Goal: Task Accomplishment & Management: Manage account settings

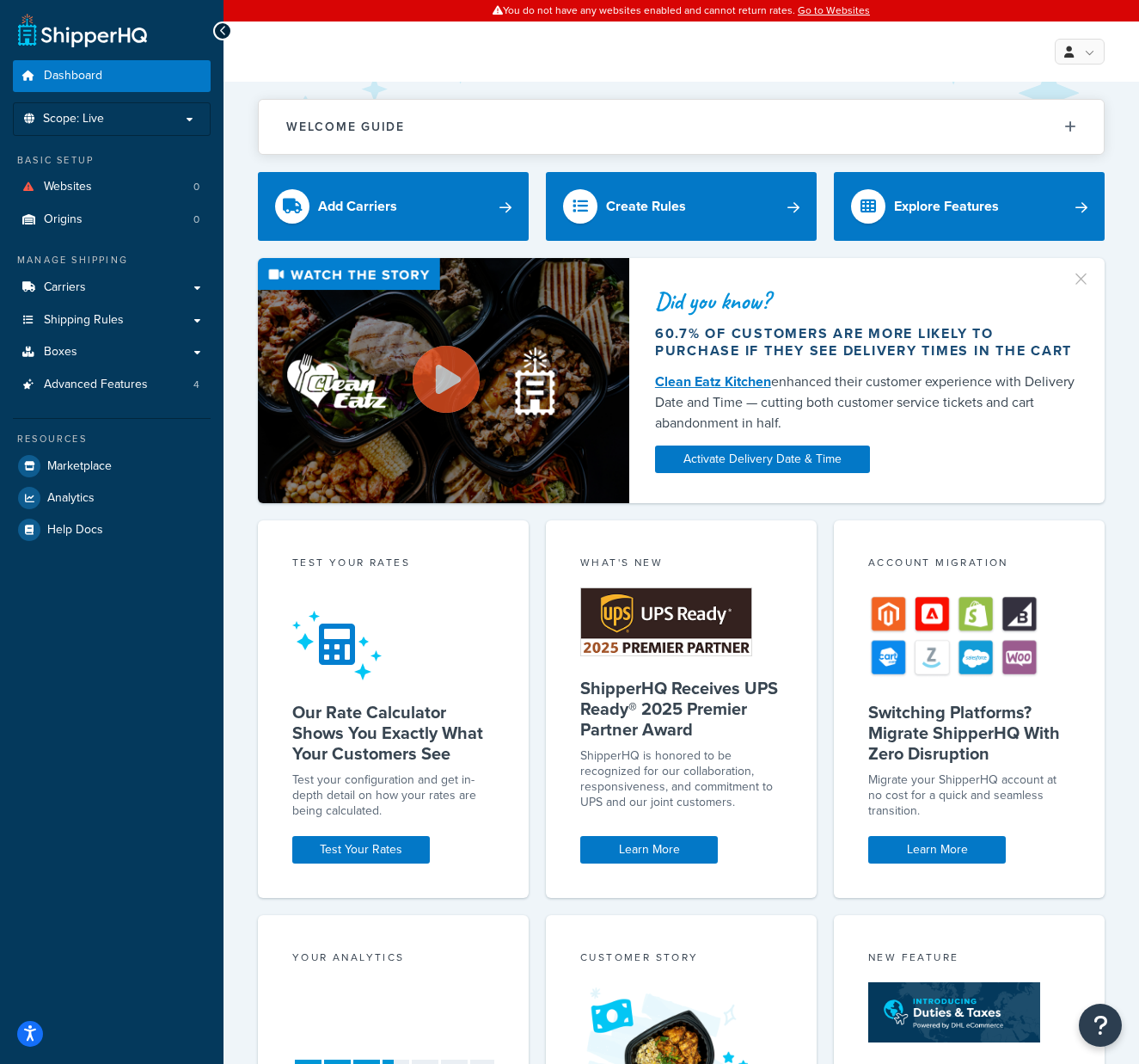
click at [185, 118] on p "Scope: Live" at bounding box center [112, 118] width 182 height 14
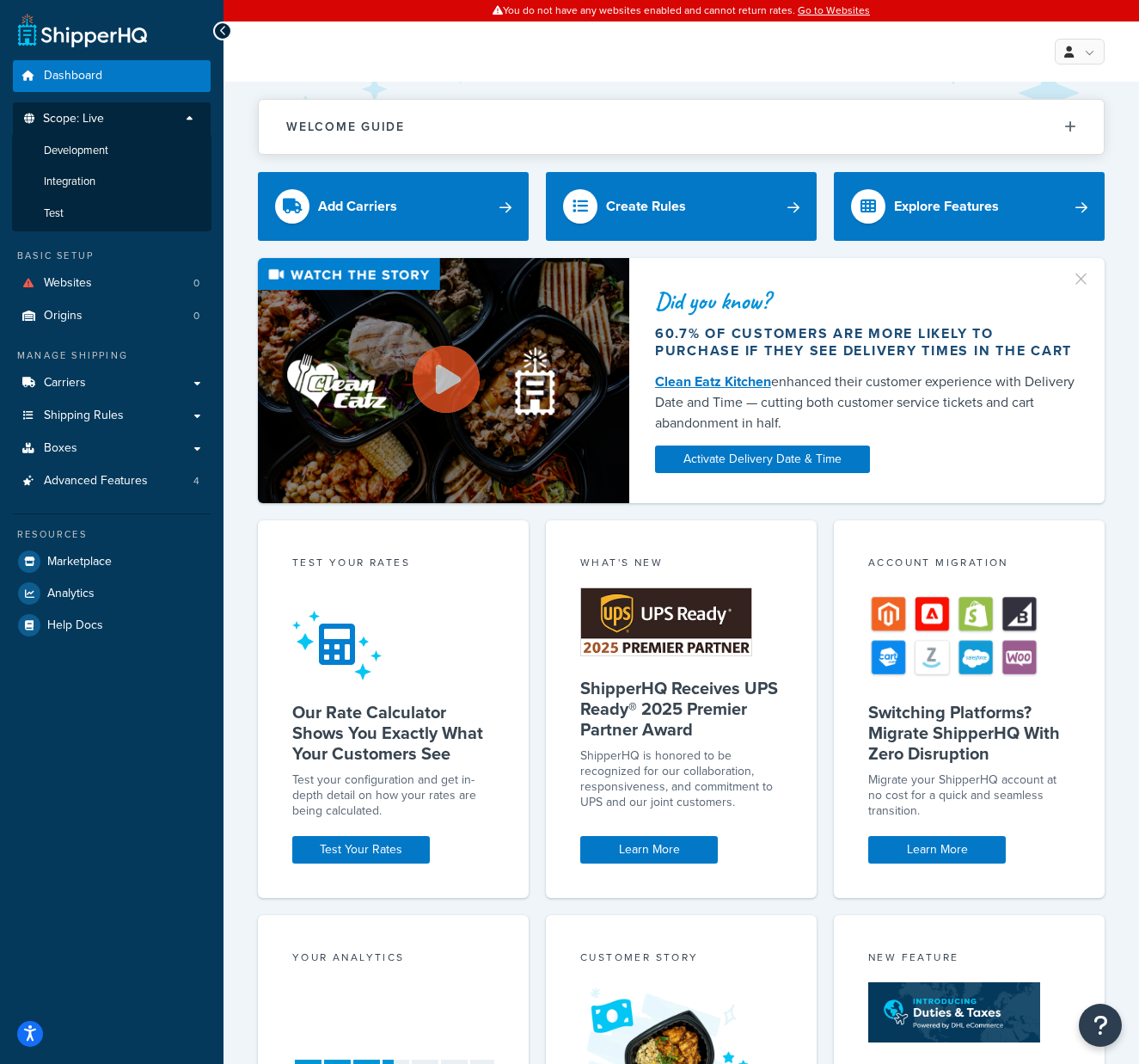
click at [82, 212] on li "Test" at bounding box center [112, 213] width 200 height 32
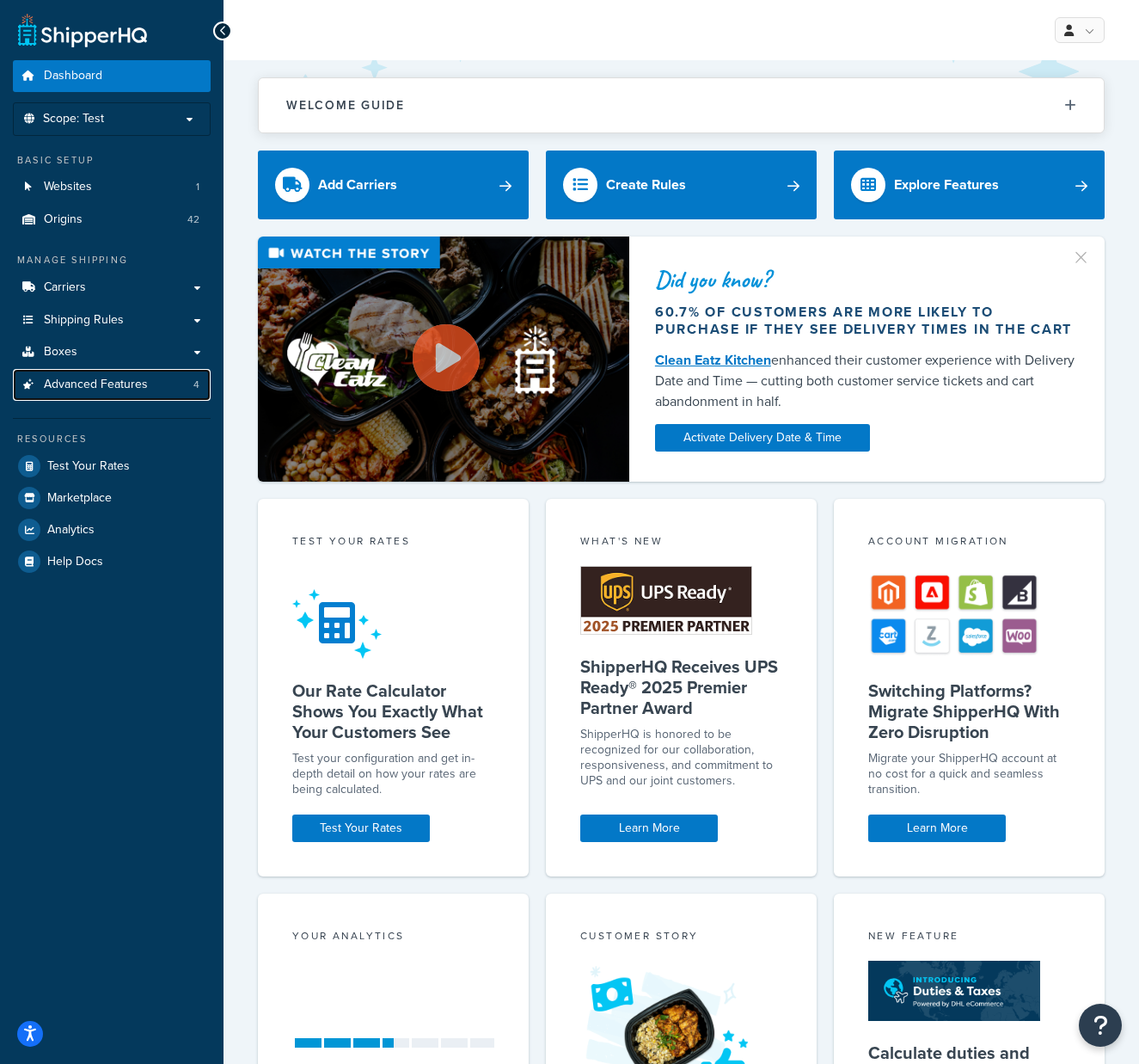
click at [97, 378] on span "Advanced Features" at bounding box center [95, 384] width 104 height 14
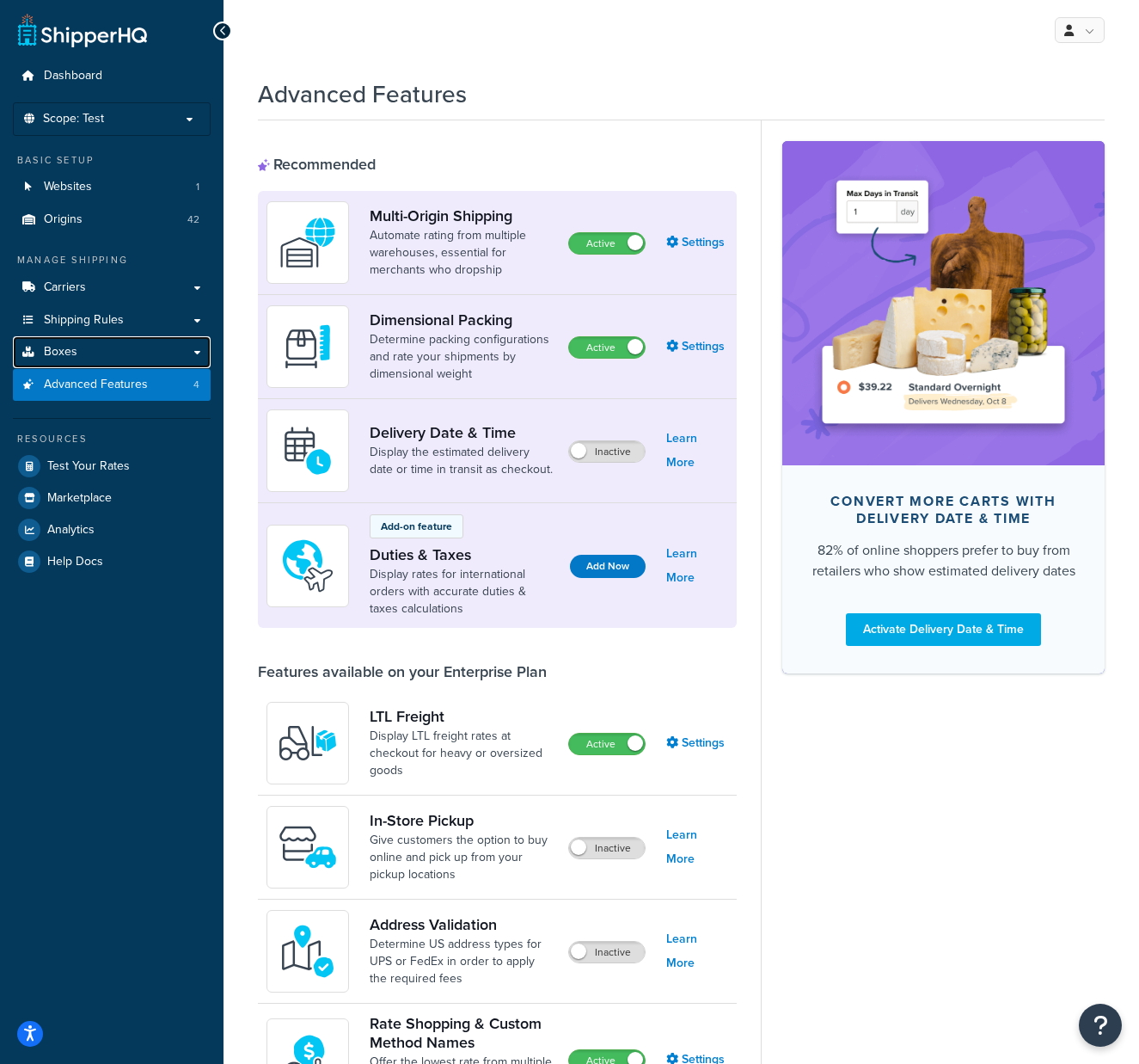
click at [94, 351] on link "Boxes" at bounding box center [112, 351] width 198 height 32
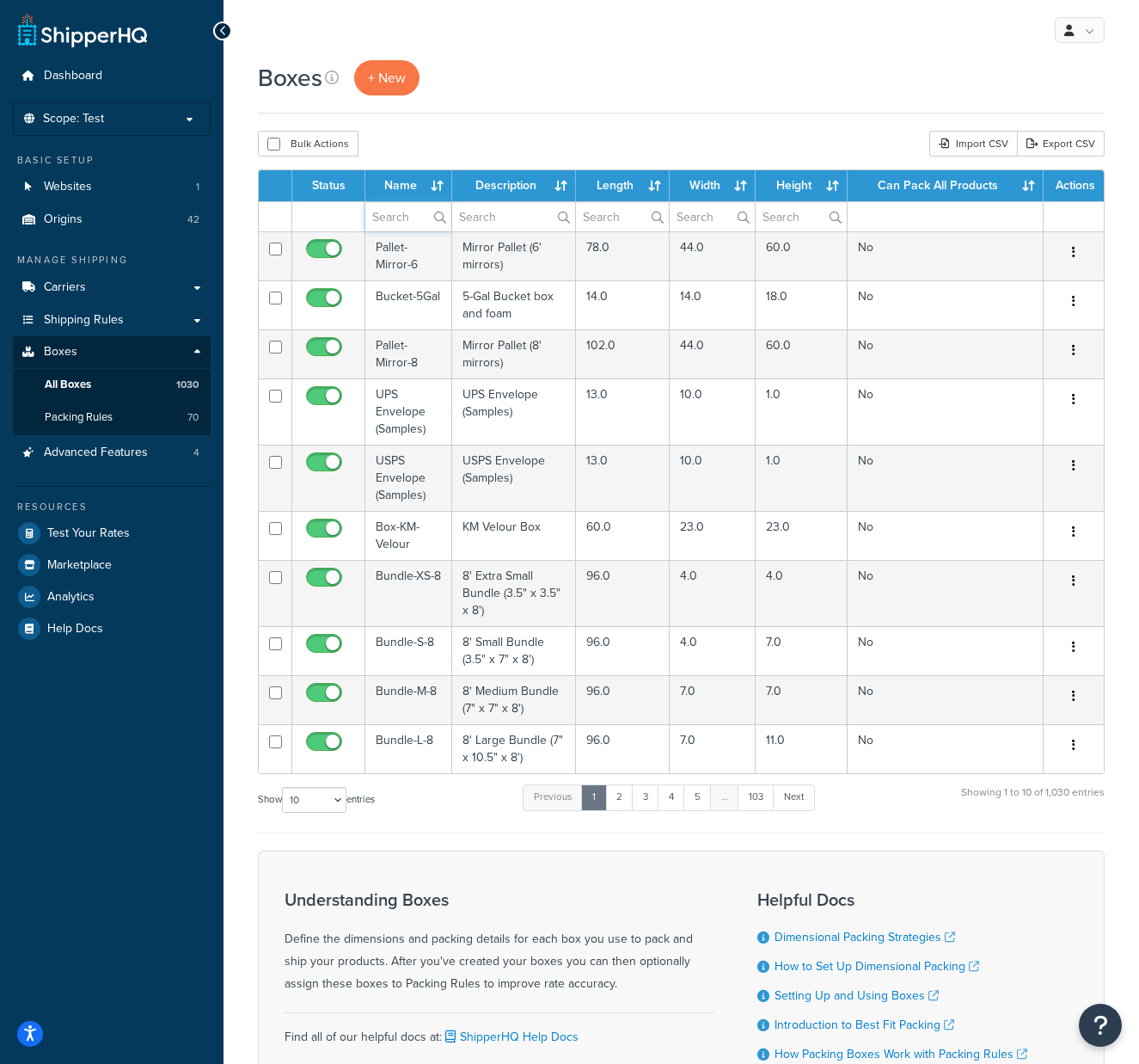
click at [388, 215] on input "text" at bounding box center [409, 217] width 86 height 30
type input "p"
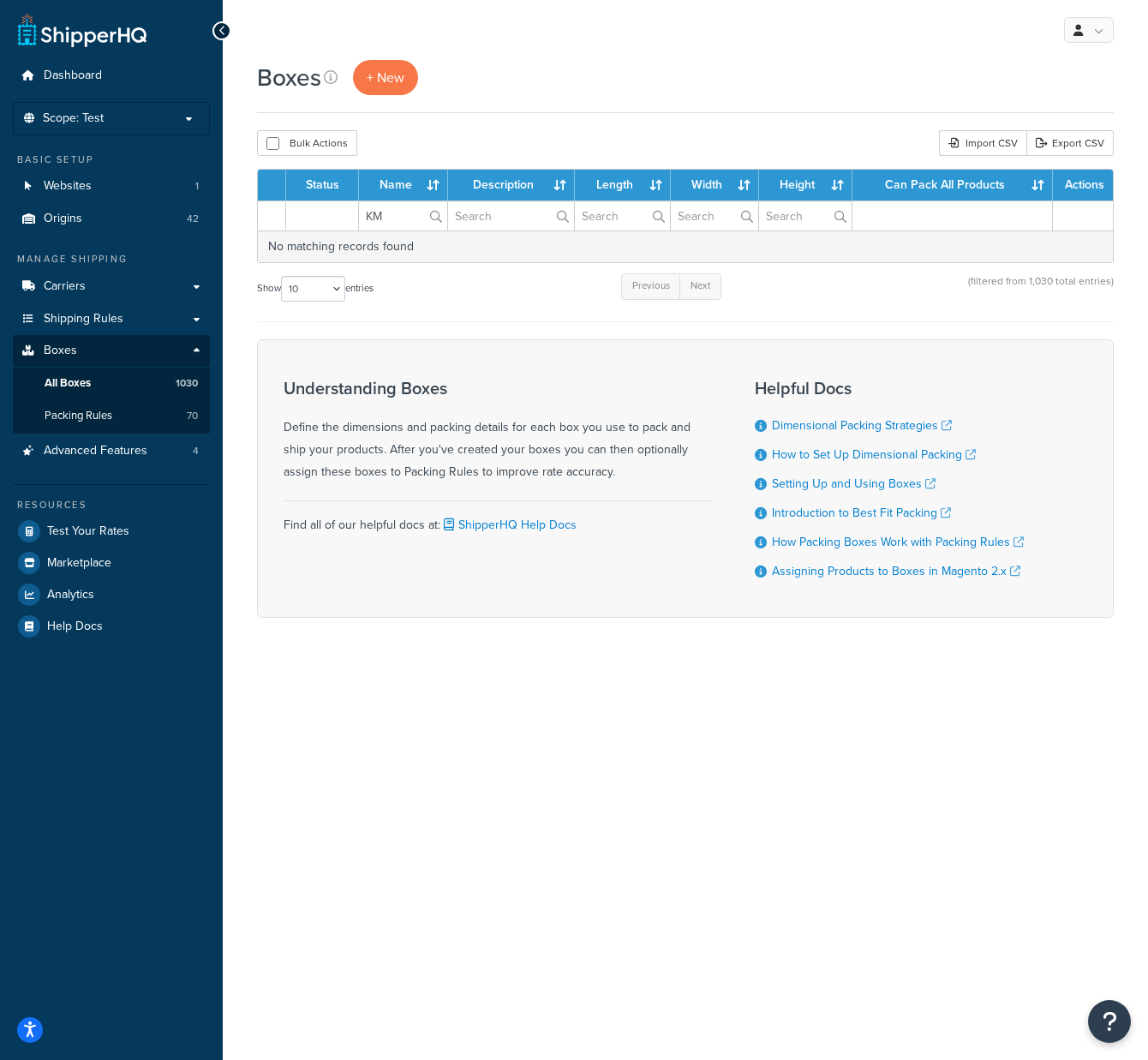
click at [515, 128] on div "Boxes + New Bulk Actions Duplicate Delete Import CSV Export CSV Contact Us Send…" at bounding box center [685, 368] width 925 height 618
click at [410, 216] on input "KM" at bounding box center [402, 216] width 88 height 29
click at [436, 213] on label "kmfabr" at bounding box center [402, 216] width 88 height 29
click at [436, 213] on input "kmfabr" at bounding box center [402, 216] width 88 height 29
click at [436, 213] on label "kmfabr" at bounding box center [402, 216] width 88 height 29
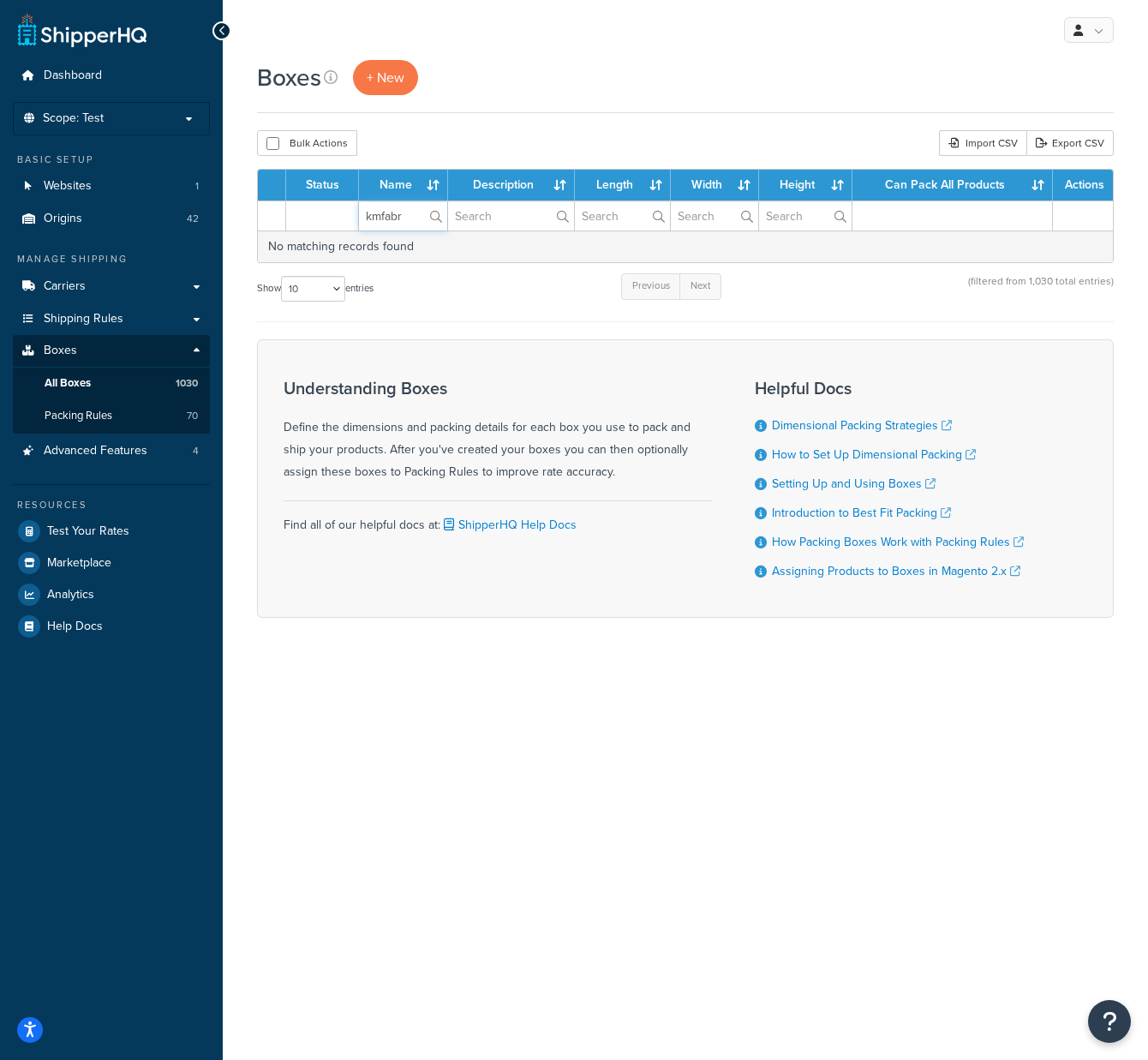
click at [436, 213] on input "kmfabr" at bounding box center [402, 216] width 88 height 29
drag, startPoint x: 423, startPoint y: 213, endPoint x: 342, endPoint y: 211, distance: 81.0
click at [342, 211] on tr "kmfabr" at bounding box center [685, 216] width 855 height 30
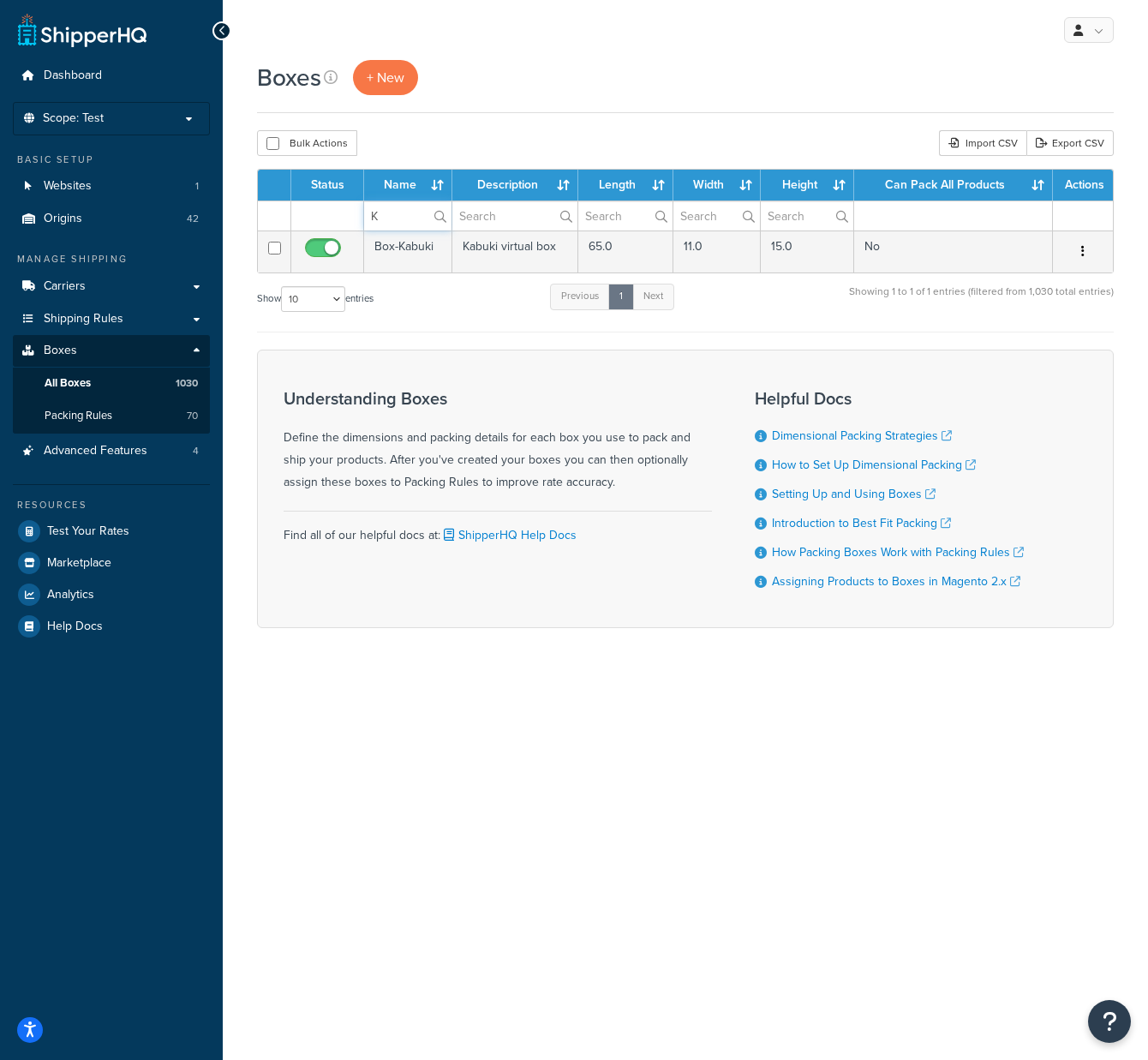
type input "K"
click at [399, 219] on input "K" at bounding box center [408, 216] width 88 height 29
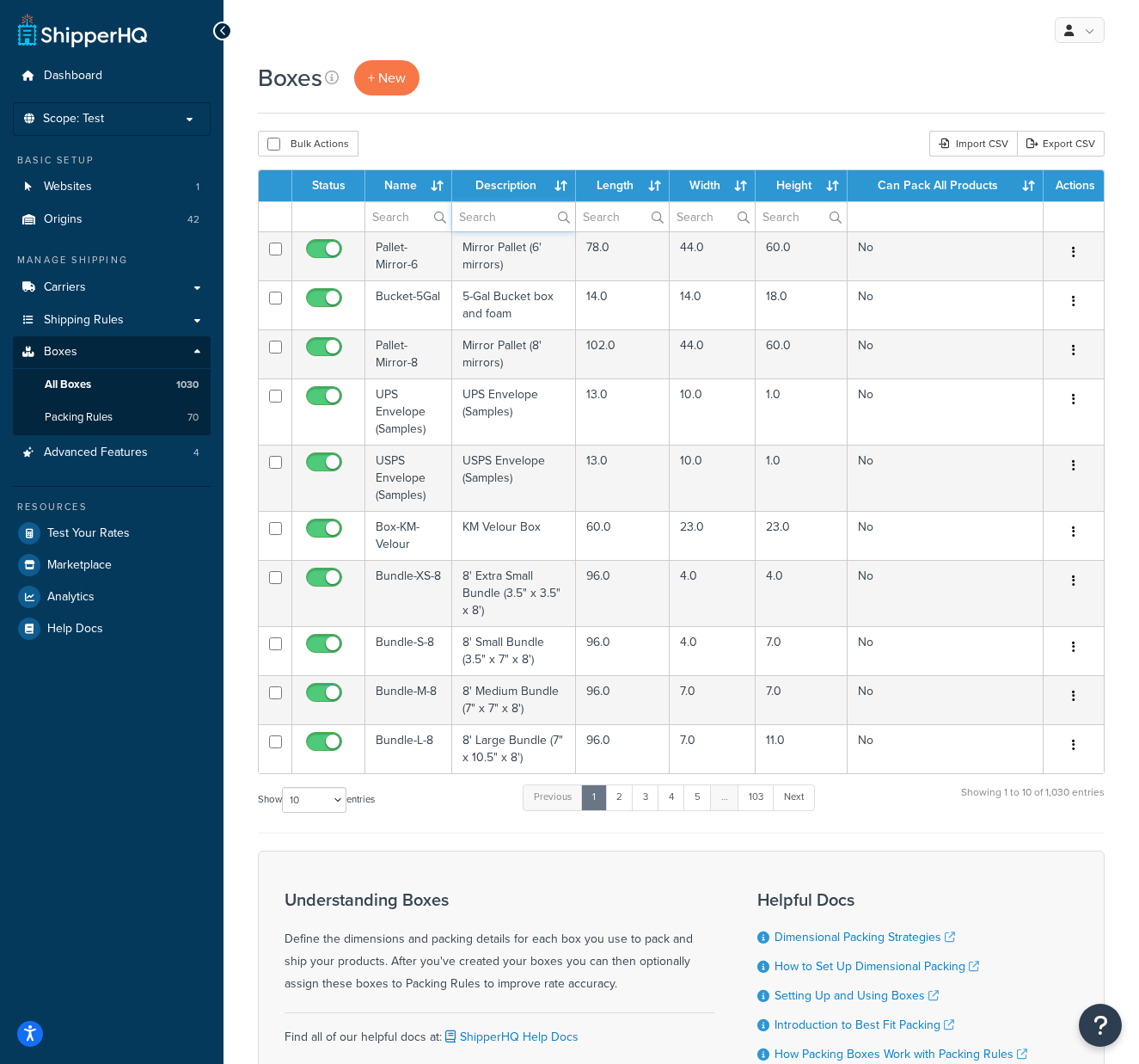
click at [496, 214] on input "text" at bounding box center [514, 217] width 123 height 30
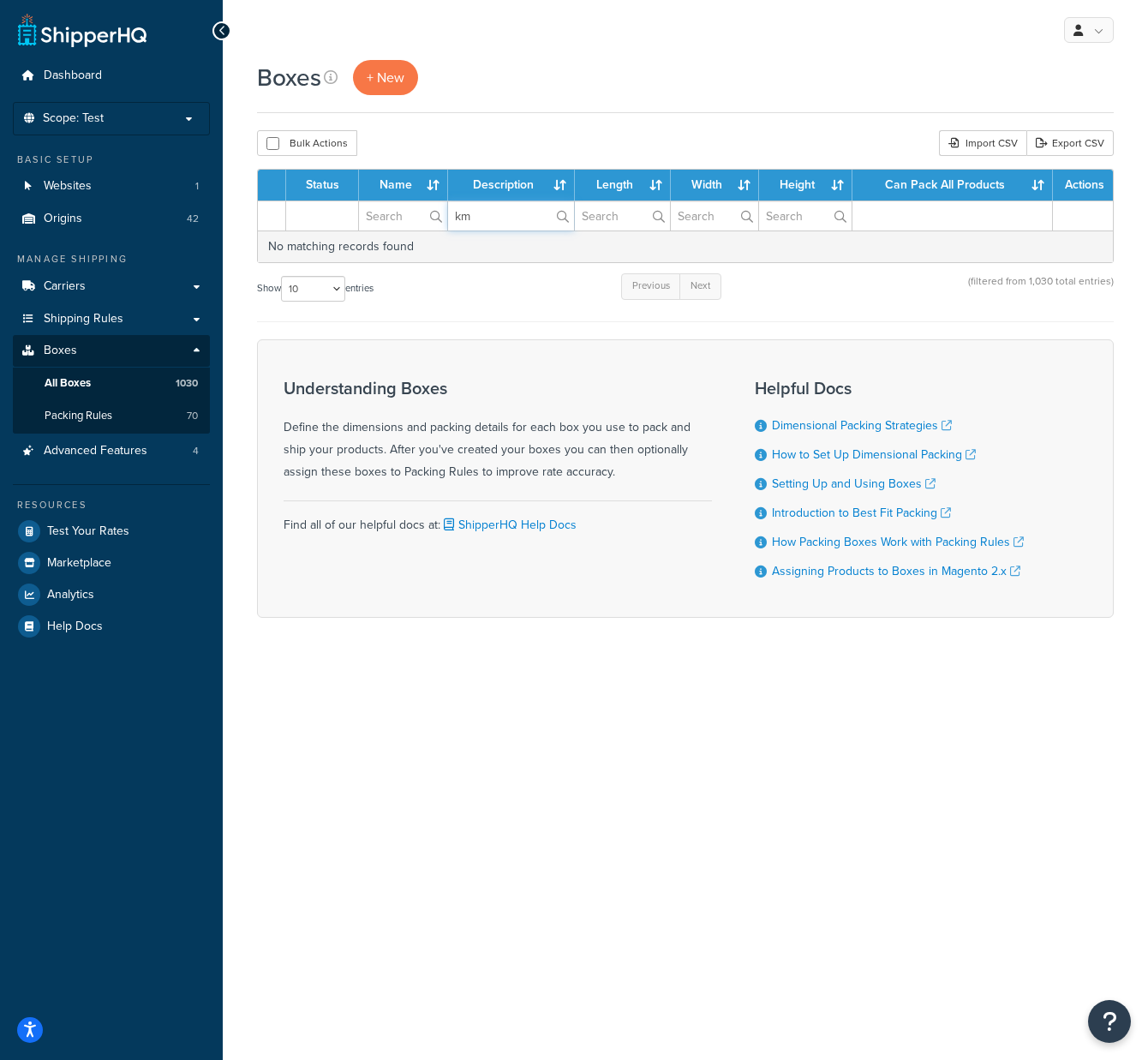
drag, startPoint x: 497, startPoint y: 217, endPoint x: 432, endPoint y: 211, distance: 65.3
click at [432, 211] on tr "km" at bounding box center [685, 216] width 855 height 30
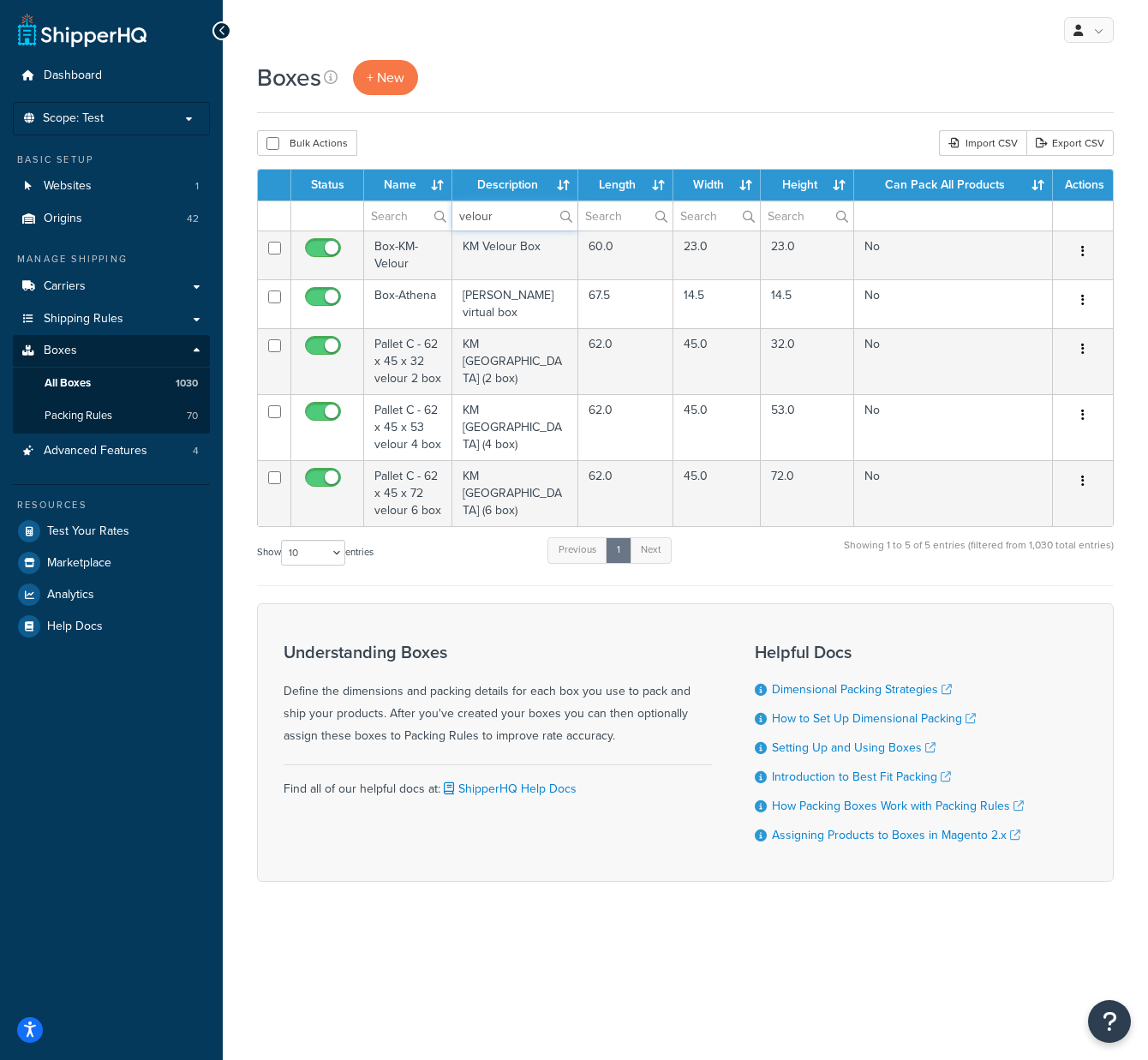
type input "velour"
click at [428, 359] on td "Pallet C - 62 x 45 x 32 velour 2 box" at bounding box center [408, 361] width 88 height 66
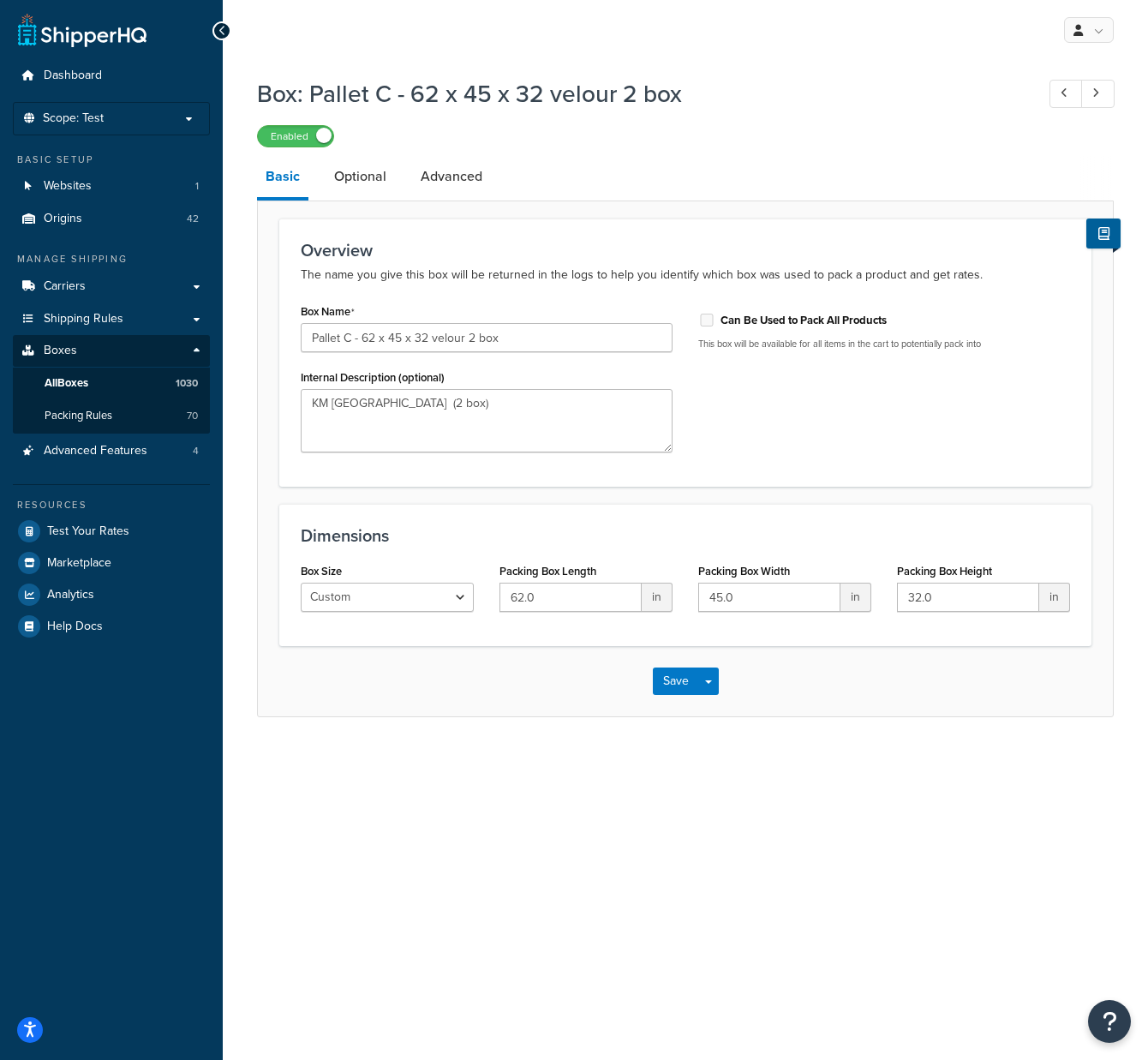
click at [378, 179] on link "Optional" at bounding box center [360, 176] width 69 height 41
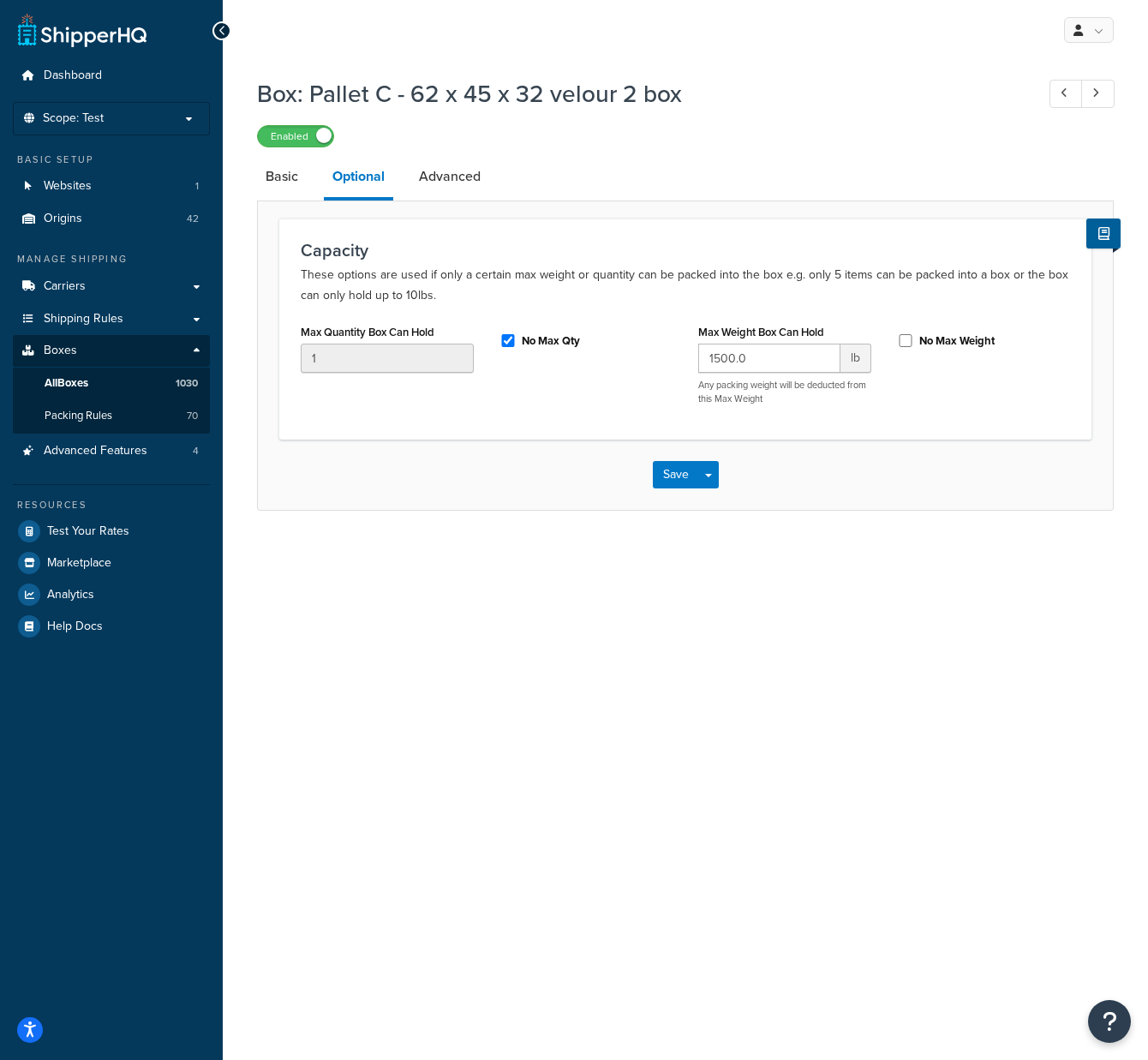
click at [283, 177] on link "Basic" at bounding box center [282, 176] width 49 height 41
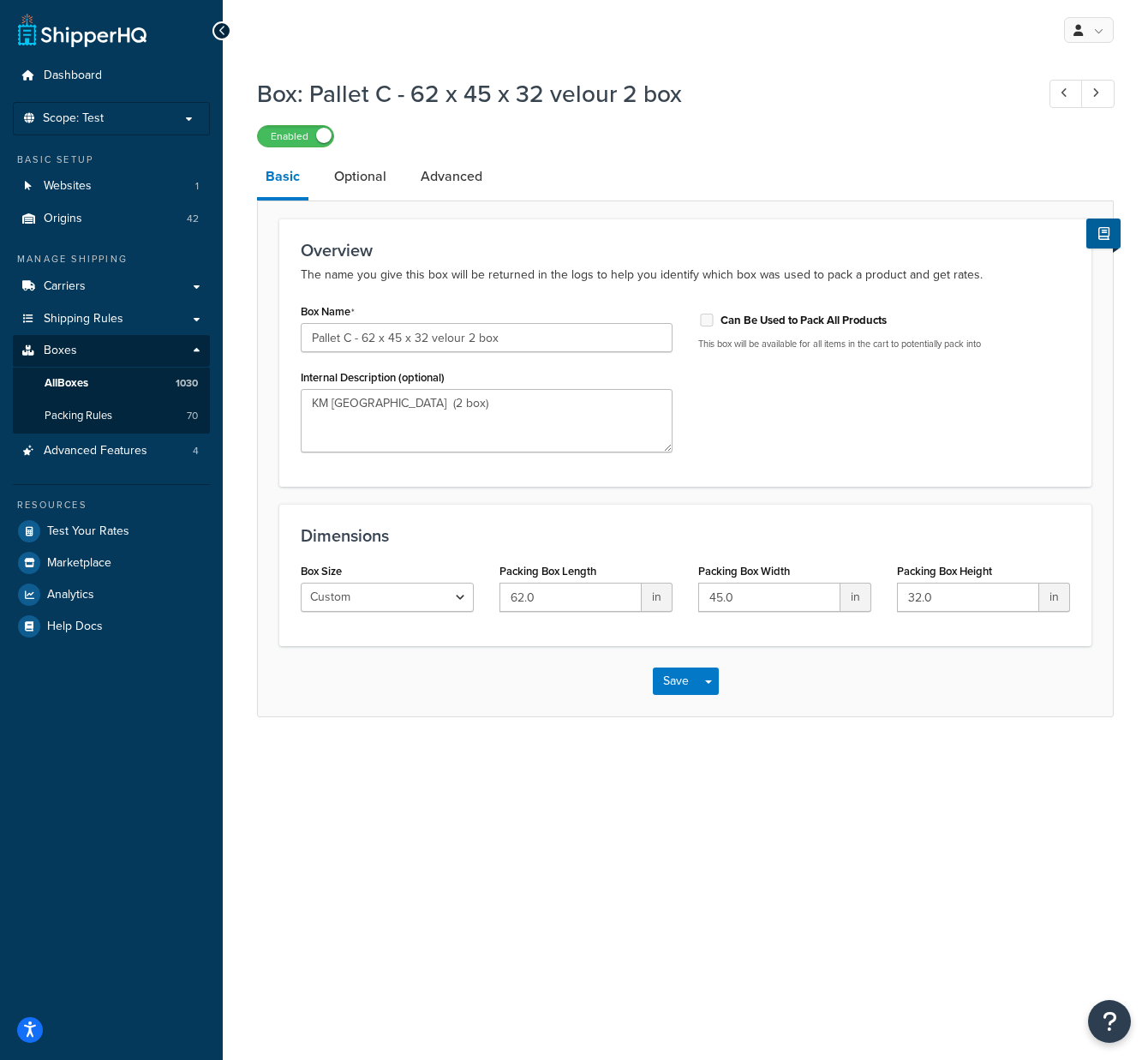
click at [376, 170] on link "Optional" at bounding box center [360, 176] width 69 height 41
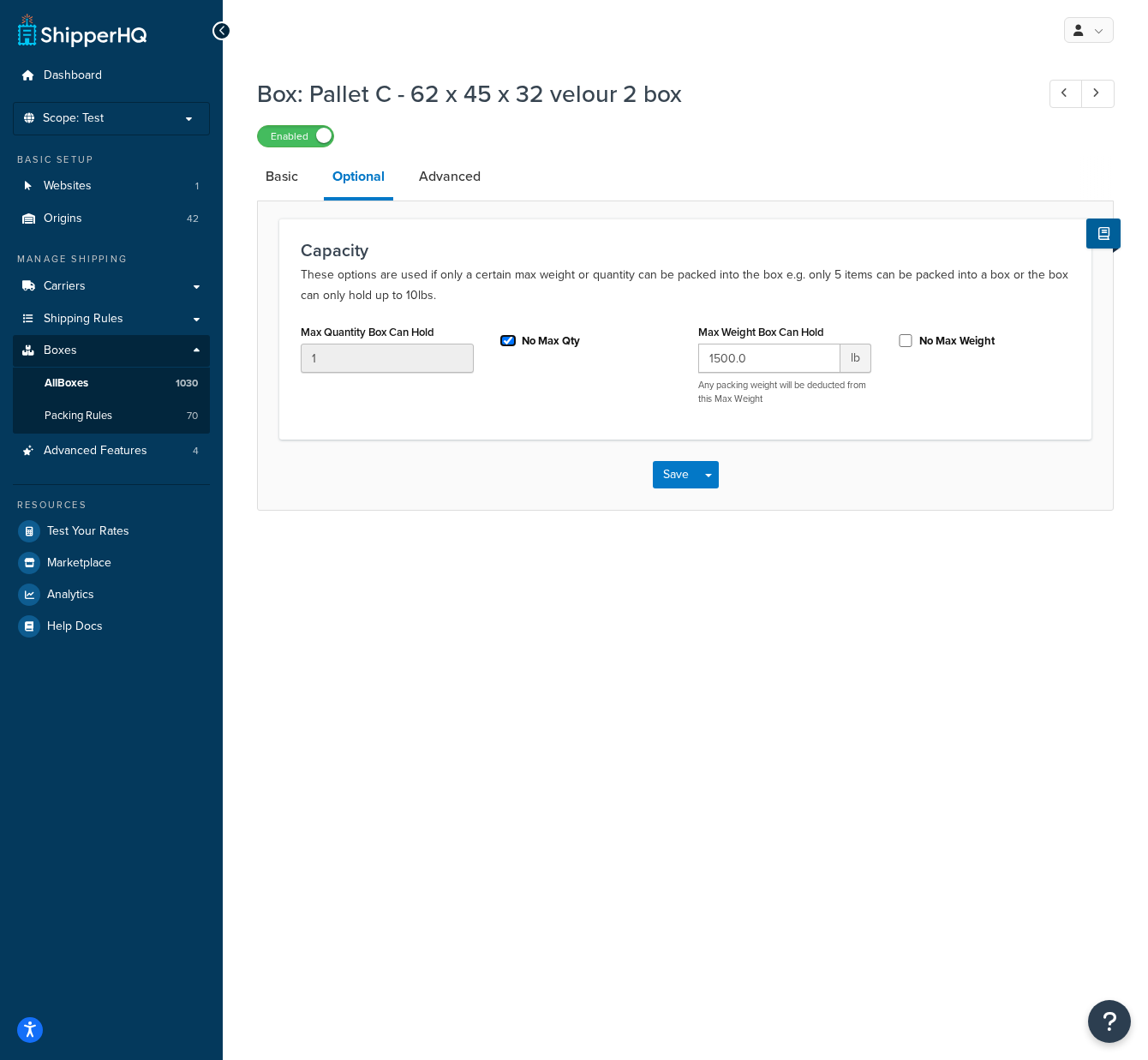
click at [510, 340] on input "No Max Qty" at bounding box center [508, 341] width 17 height 13
checkbox input "false"
drag, startPoint x: 367, startPoint y: 361, endPoint x: 228, endPoint y: 344, distance: 140.0
click at [228, 346] on div "Box: Pallet C - 62 x 45 x 32 velour 2 box Enabled Basic Optional Advanced Capac…" at bounding box center [685, 311] width 925 height 485
type input "2"
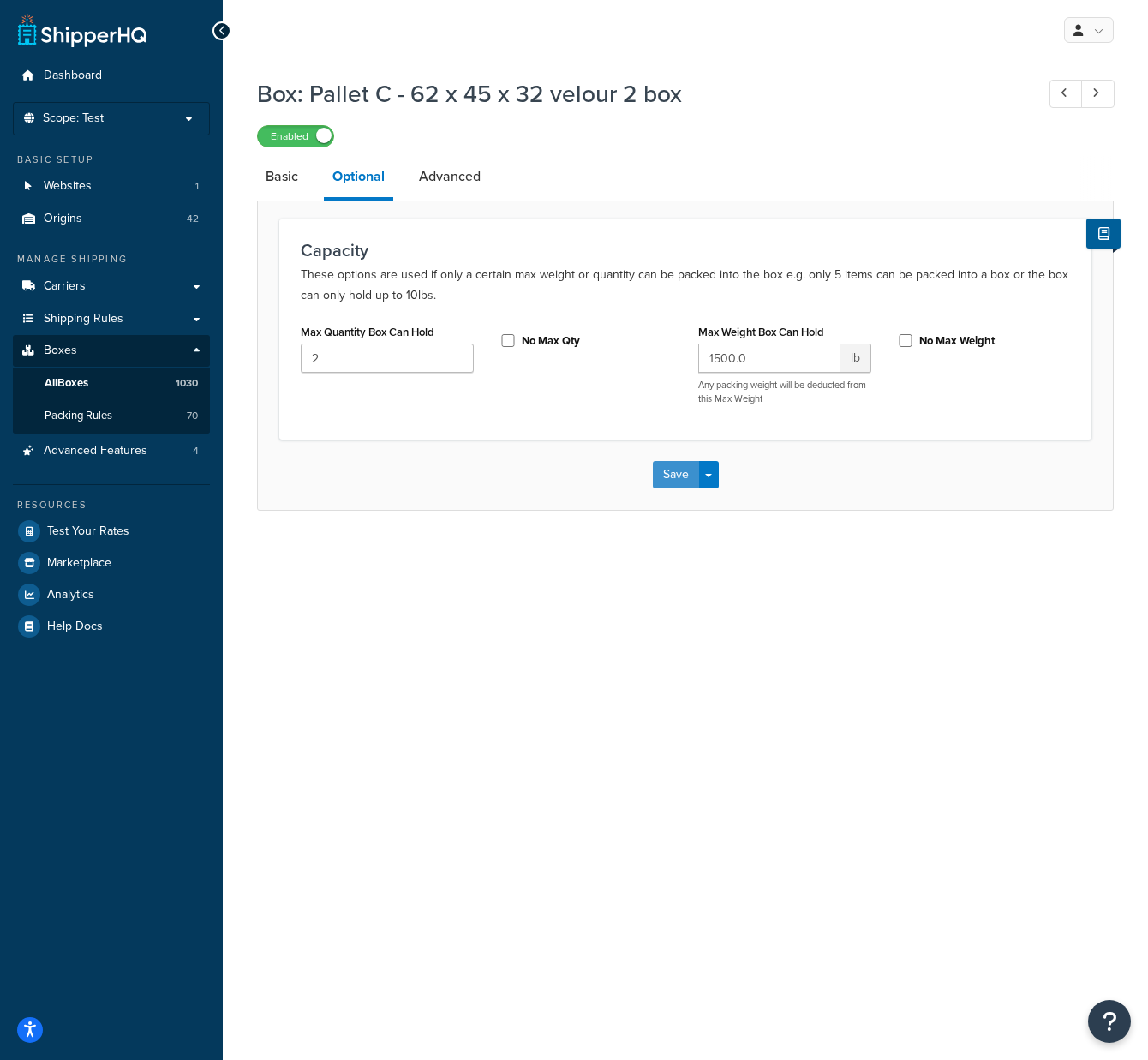
click at [674, 479] on button "Save" at bounding box center [675, 475] width 47 height 28
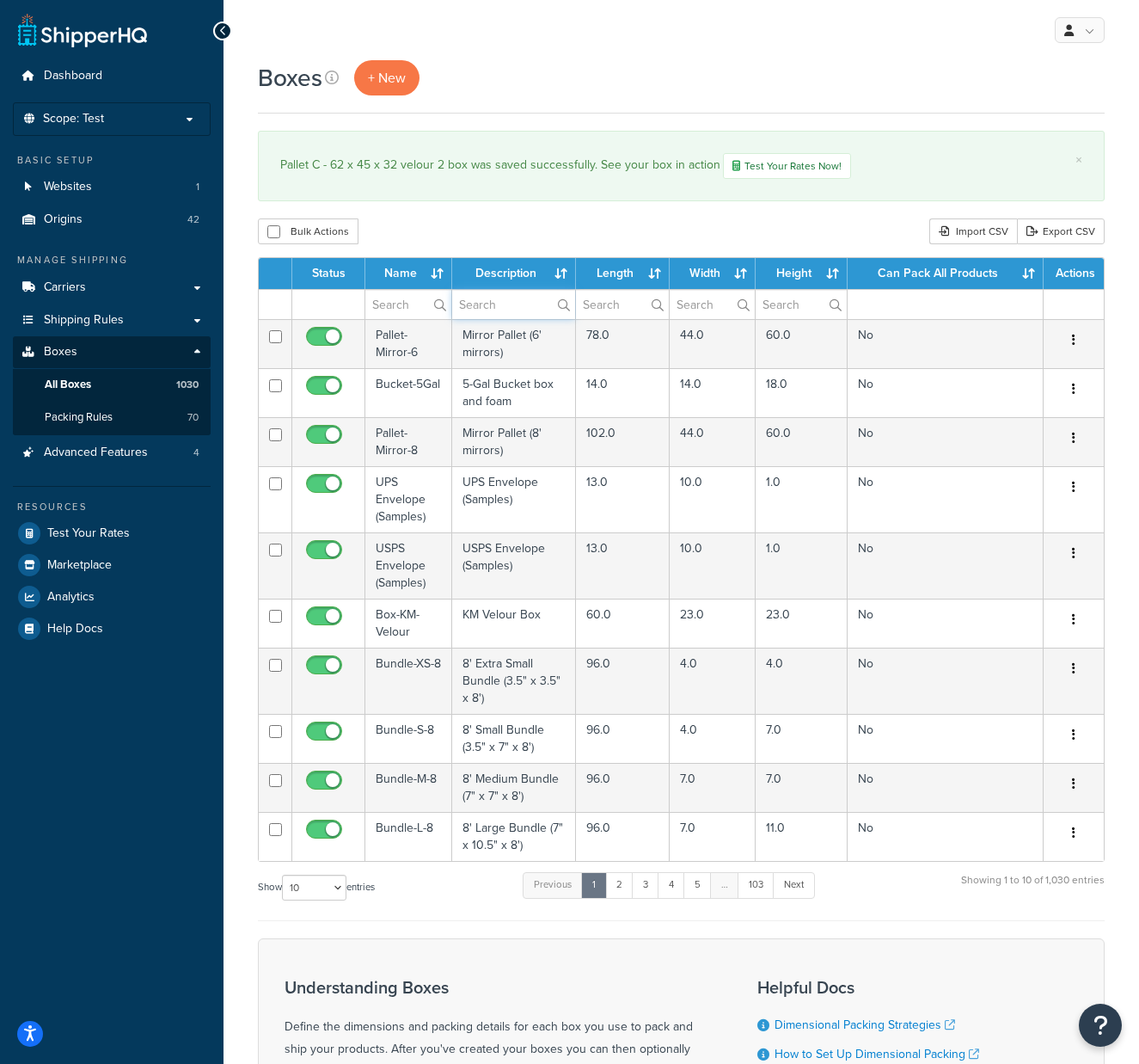
click at [495, 305] on input "text" at bounding box center [514, 305] width 123 height 30
type input "velour"
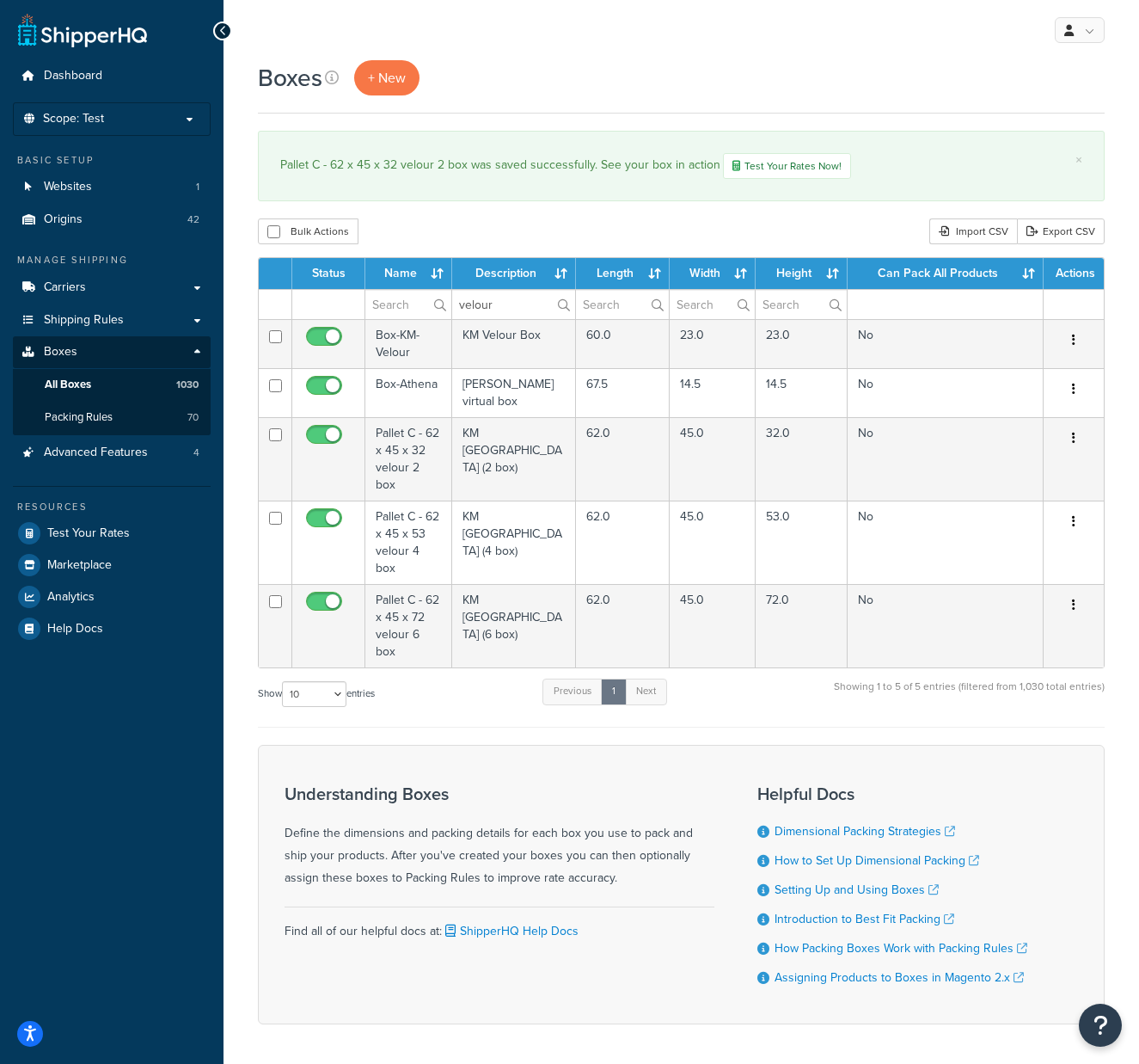
click at [498, 505] on td "KM Velour Pallet (4 box)" at bounding box center [515, 542] width 124 height 83
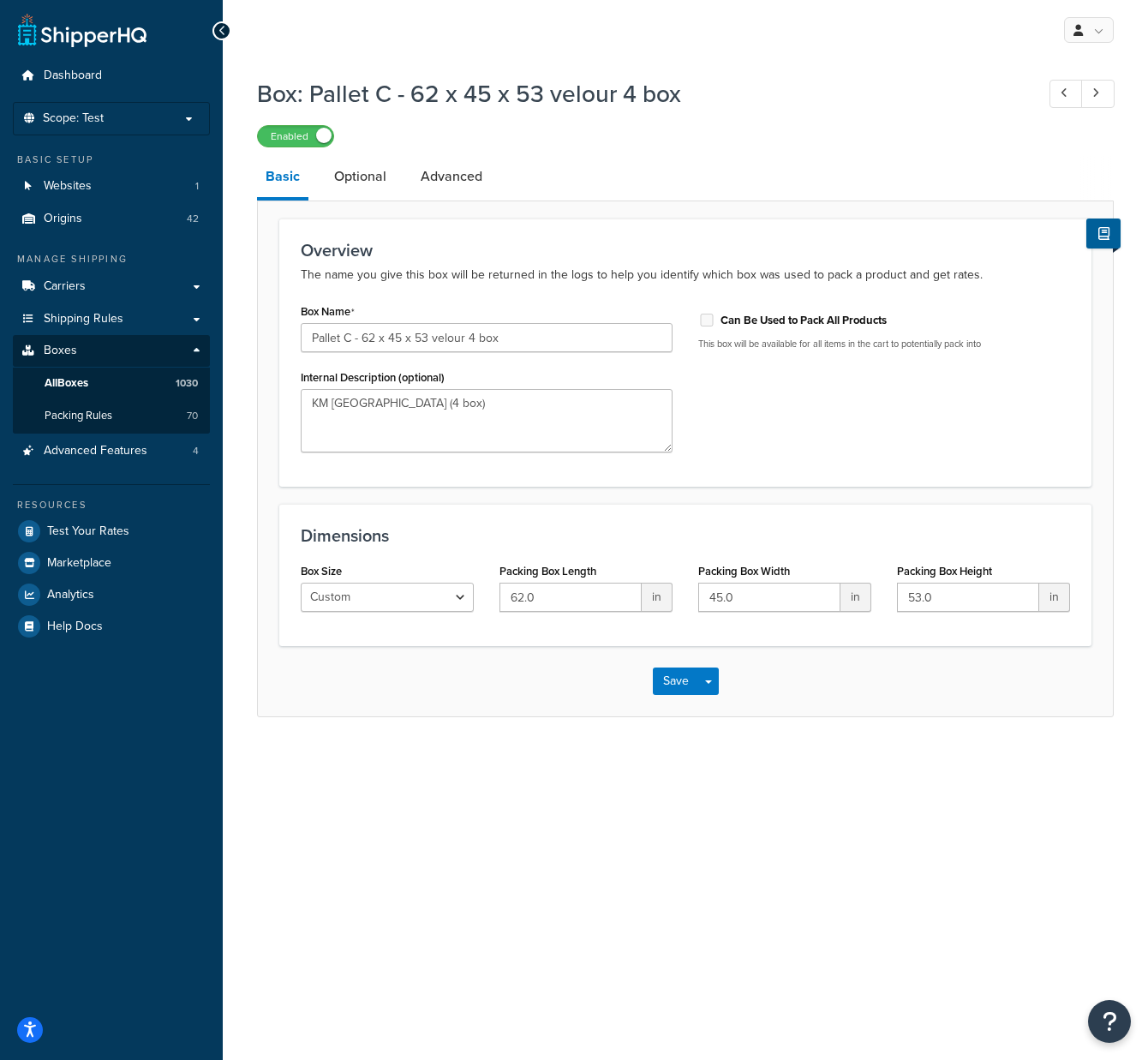
click at [375, 176] on link "Optional" at bounding box center [360, 176] width 69 height 41
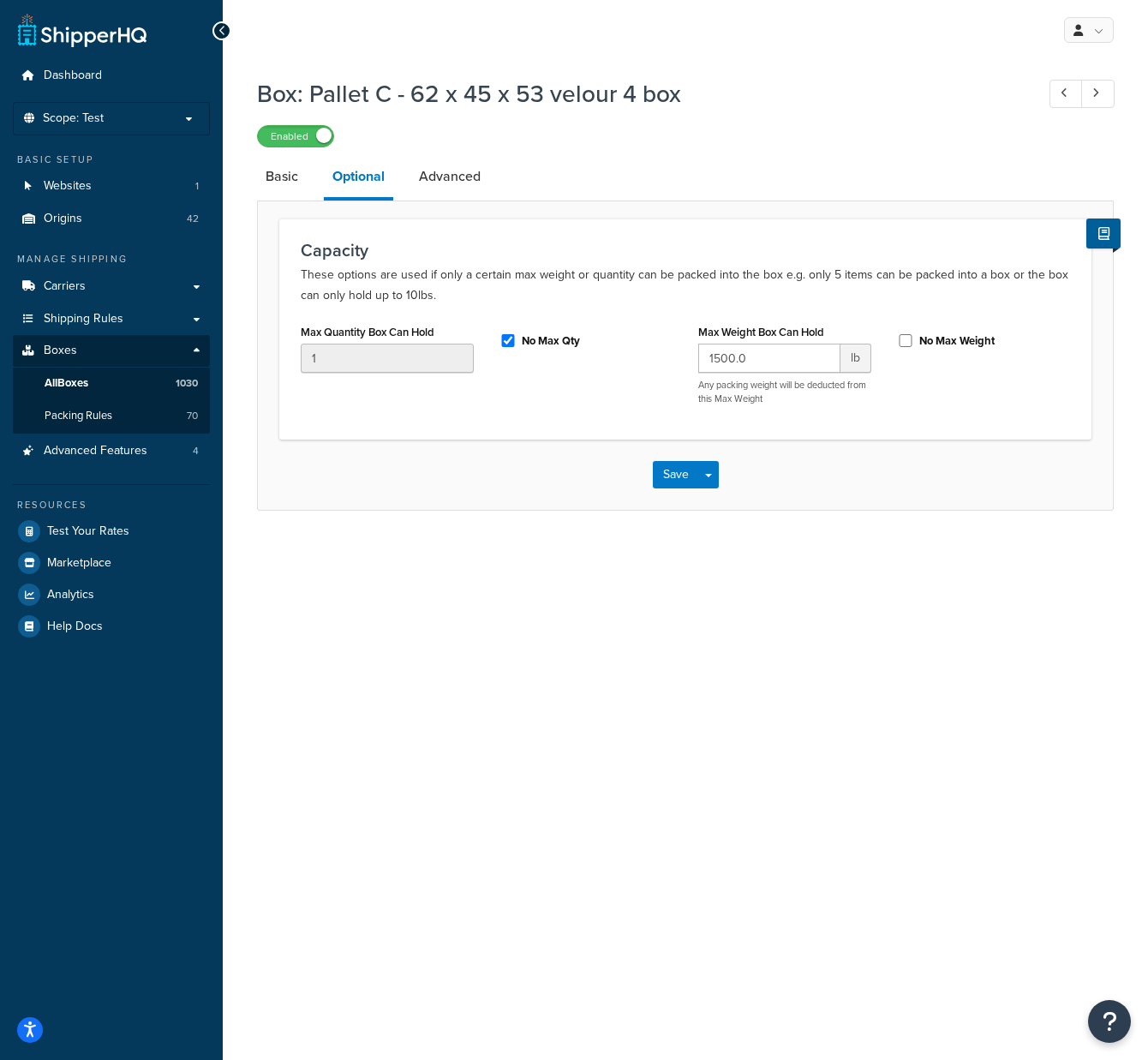
click at [512, 334] on div "No Max Qty" at bounding box center [586, 339] width 173 height 26
click at [506, 343] on input "No Max Qty" at bounding box center [508, 341] width 17 height 13
checkbox input "false"
drag, startPoint x: 358, startPoint y: 362, endPoint x: 200, endPoint y: 337, distance: 160.0
click at [200, 337] on div "Dashboard Scope: Test Basic Setup Websites 1 Origins 42 Manage Shipping Carrier…" at bounding box center [574, 530] width 1148 height 1060
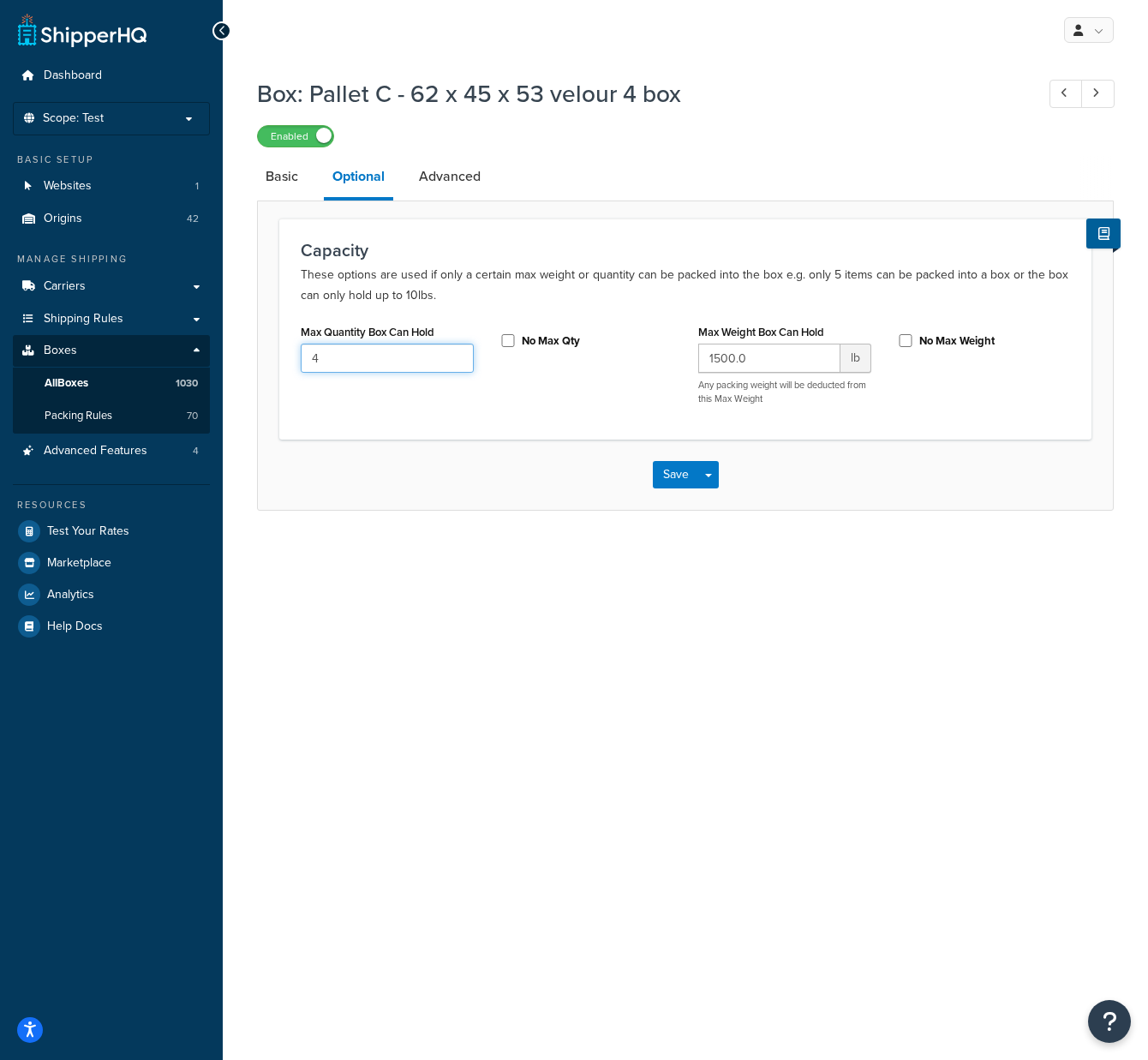
type input "4"
click at [692, 482] on button "Save" at bounding box center [675, 475] width 47 height 28
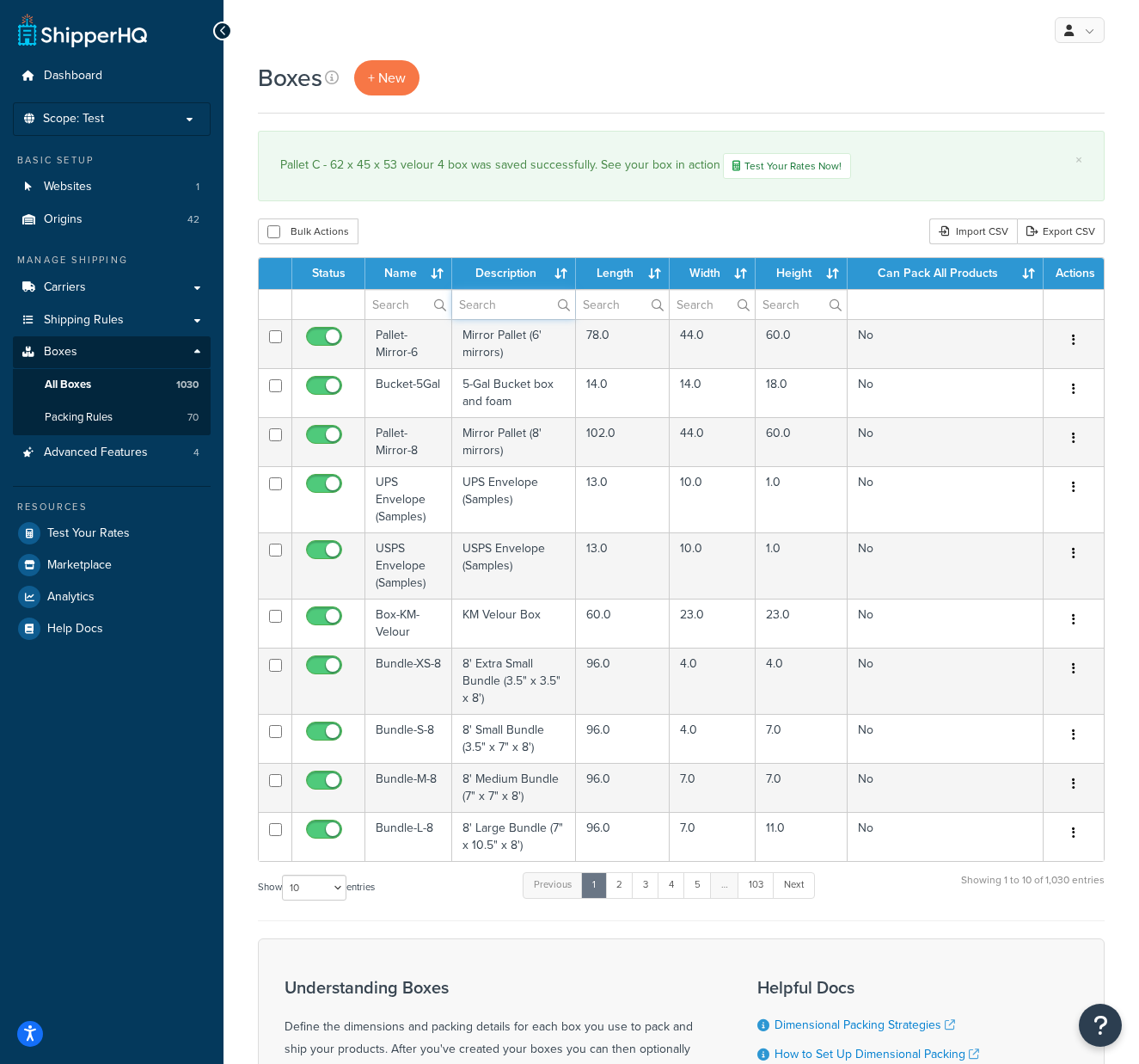
click at [524, 306] on input "text" at bounding box center [514, 305] width 123 height 30
type input "velour"
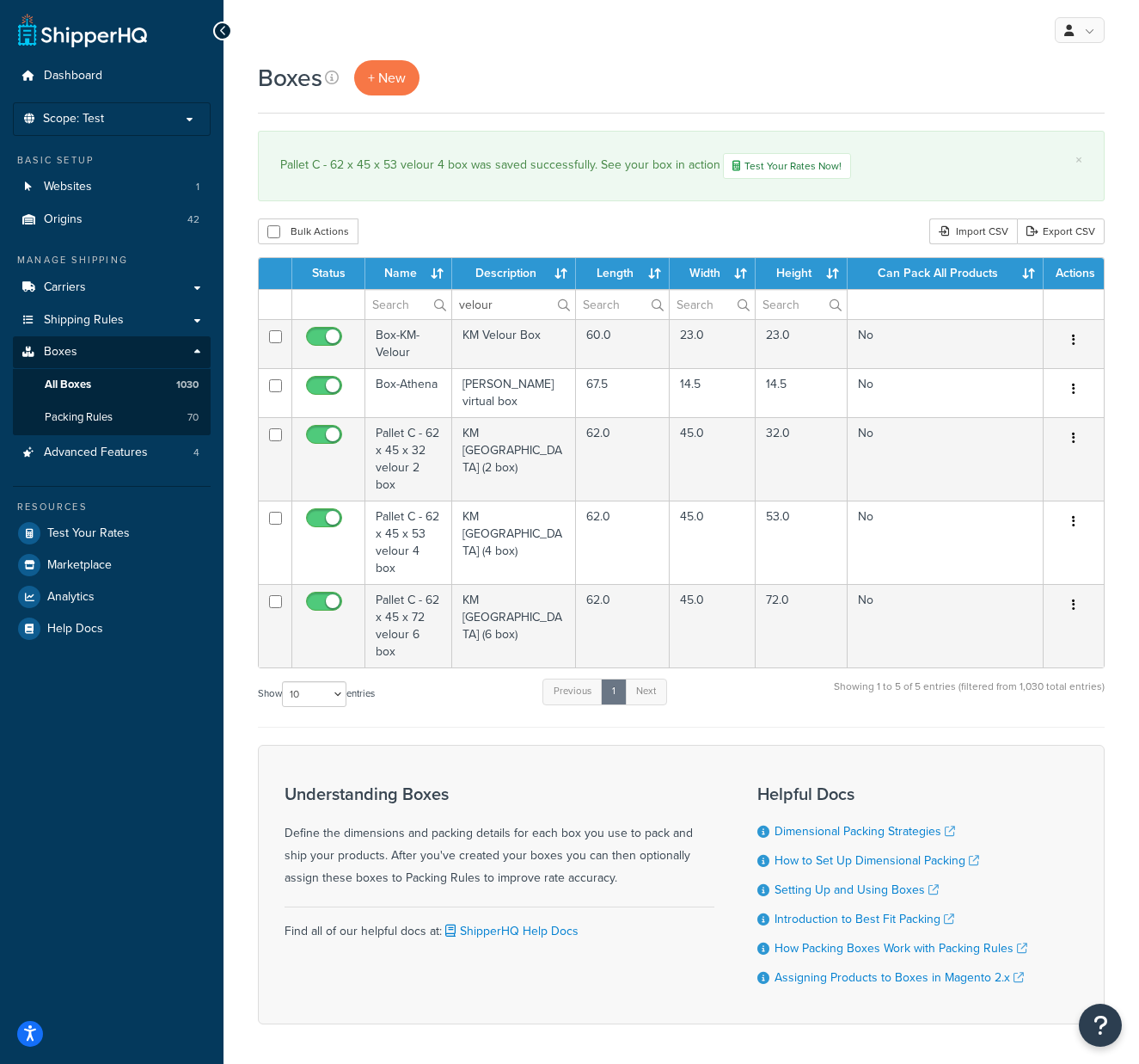
click at [511, 585] on td "KM Velour Pallet (6 box)" at bounding box center [515, 626] width 124 height 83
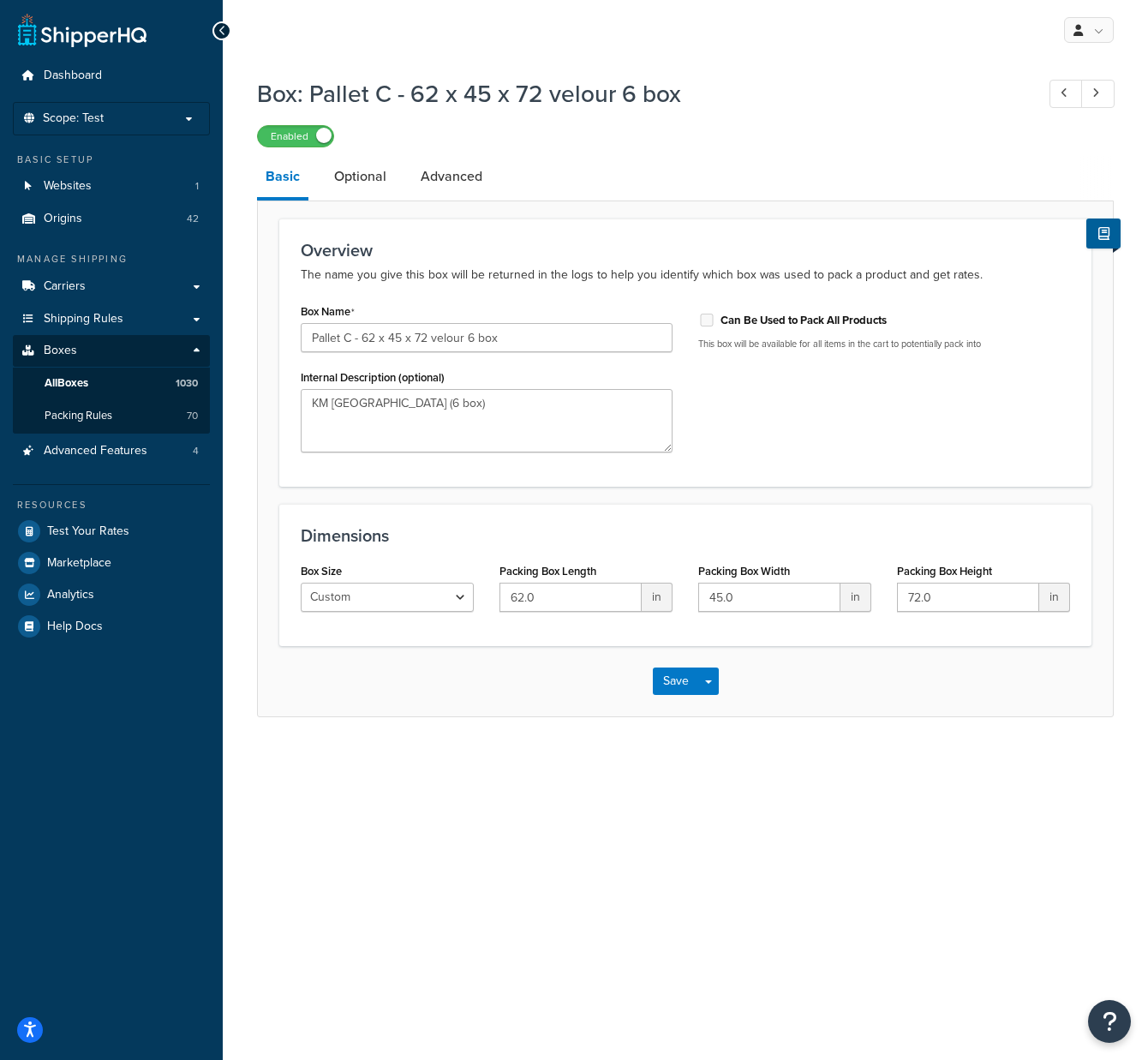
click at [376, 179] on link "Optional" at bounding box center [360, 176] width 69 height 41
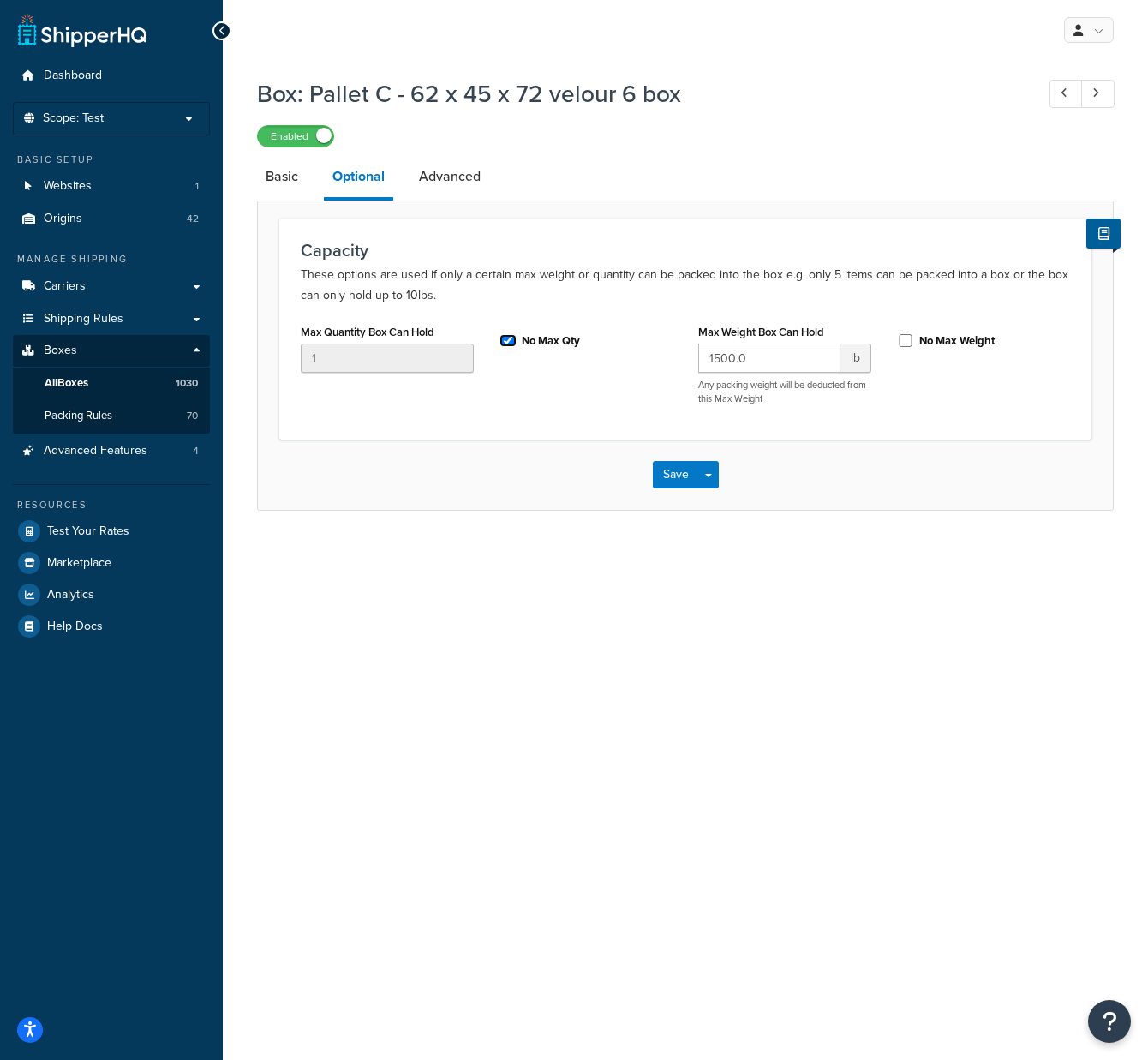
click at [504, 339] on input "No Max Qty" at bounding box center [508, 341] width 17 height 13
checkbox input "false"
drag, startPoint x: 345, startPoint y: 353, endPoint x: 192, endPoint y: 349, distance: 153.1
click at [192, 351] on div "Dashboard Scope: Test Basic Setup Websites 1 Origins 42 Manage Shipping Carrier…" at bounding box center [574, 530] width 1148 height 1060
type input "6"
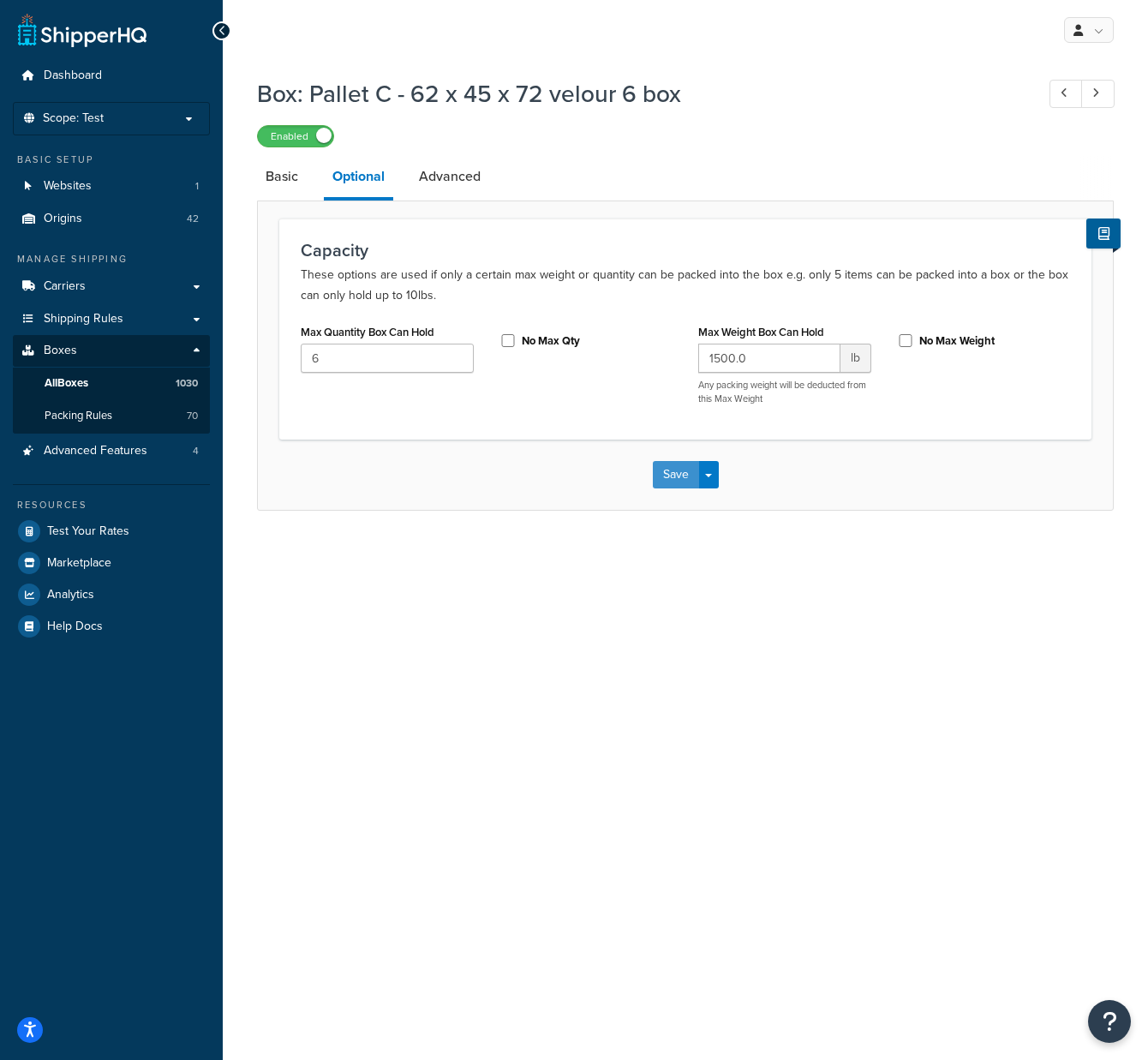
click at [671, 483] on button "Save" at bounding box center [675, 475] width 47 height 28
